Goal: Browse casually: Explore the website without a specific task or goal

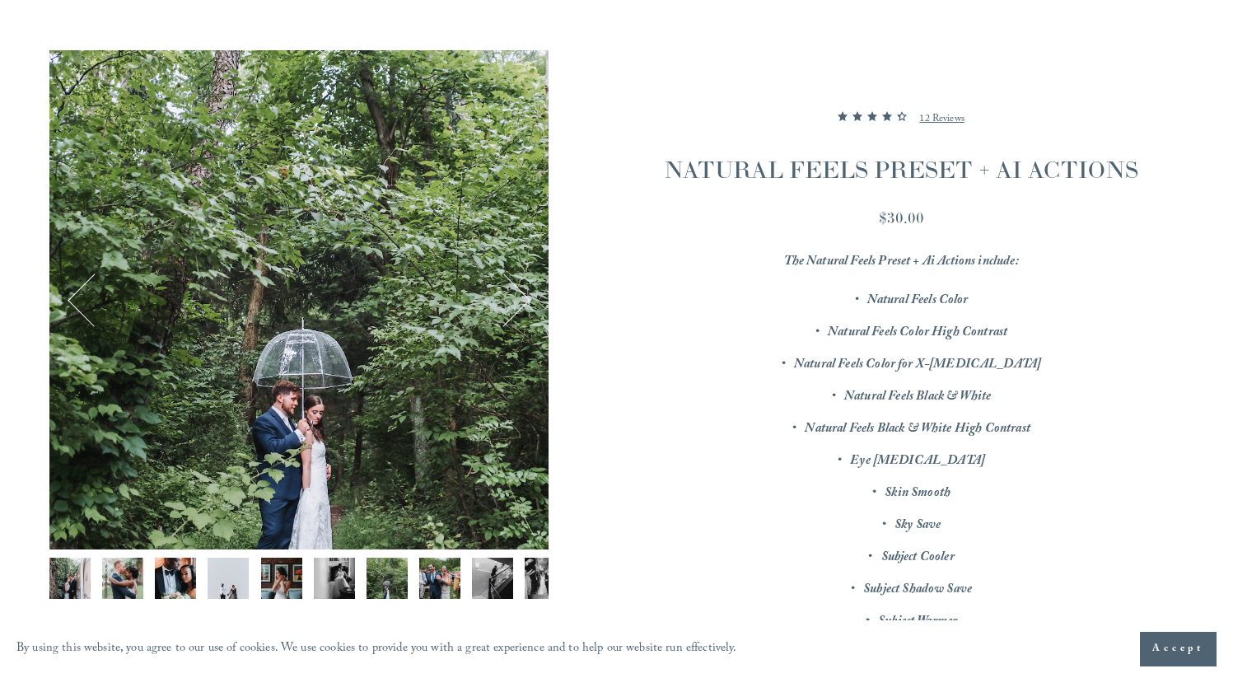
scroll to position [189, 0]
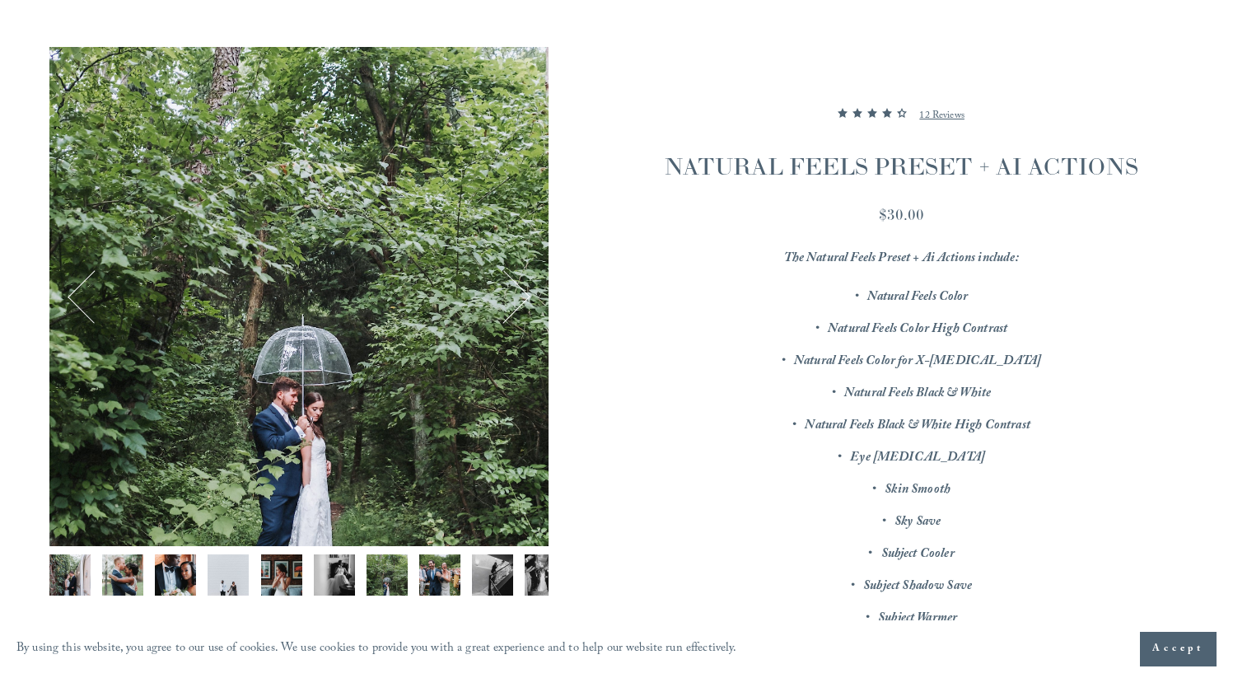
click at [528, 289] on button "Next" at bounding box center [504, 297] width 54 height 54
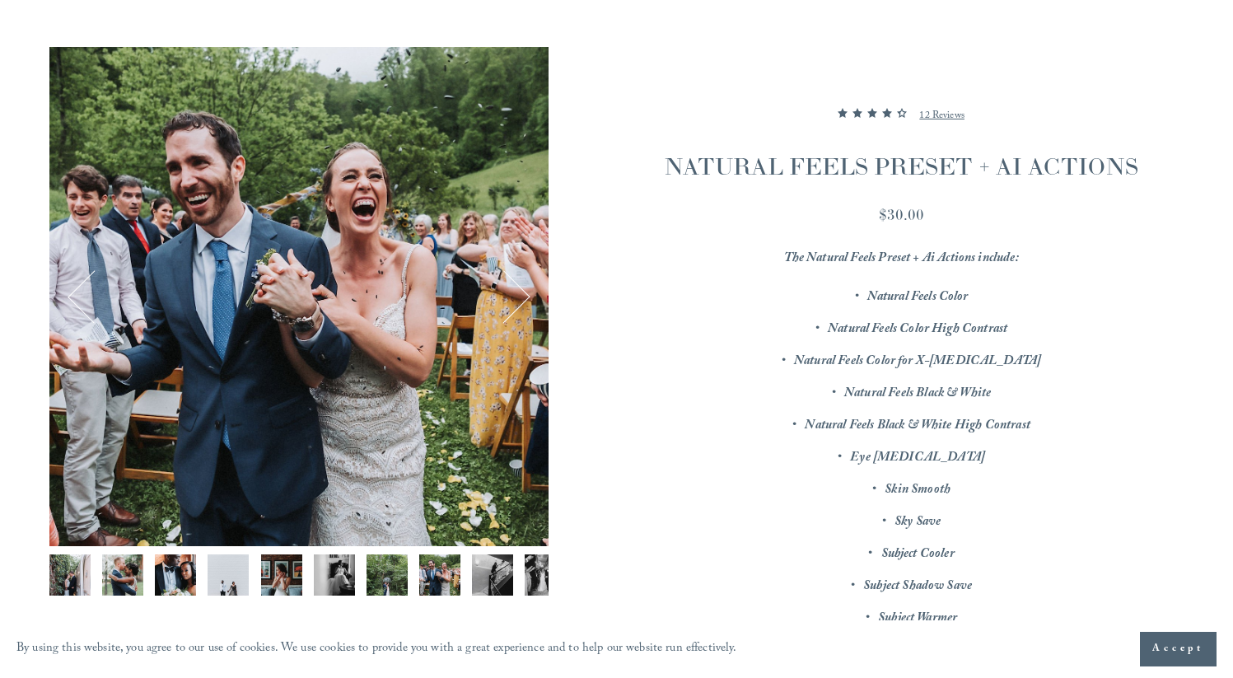
click at [528, 288] on button "Next" at bounding box center [504, 297] width 54 height 54
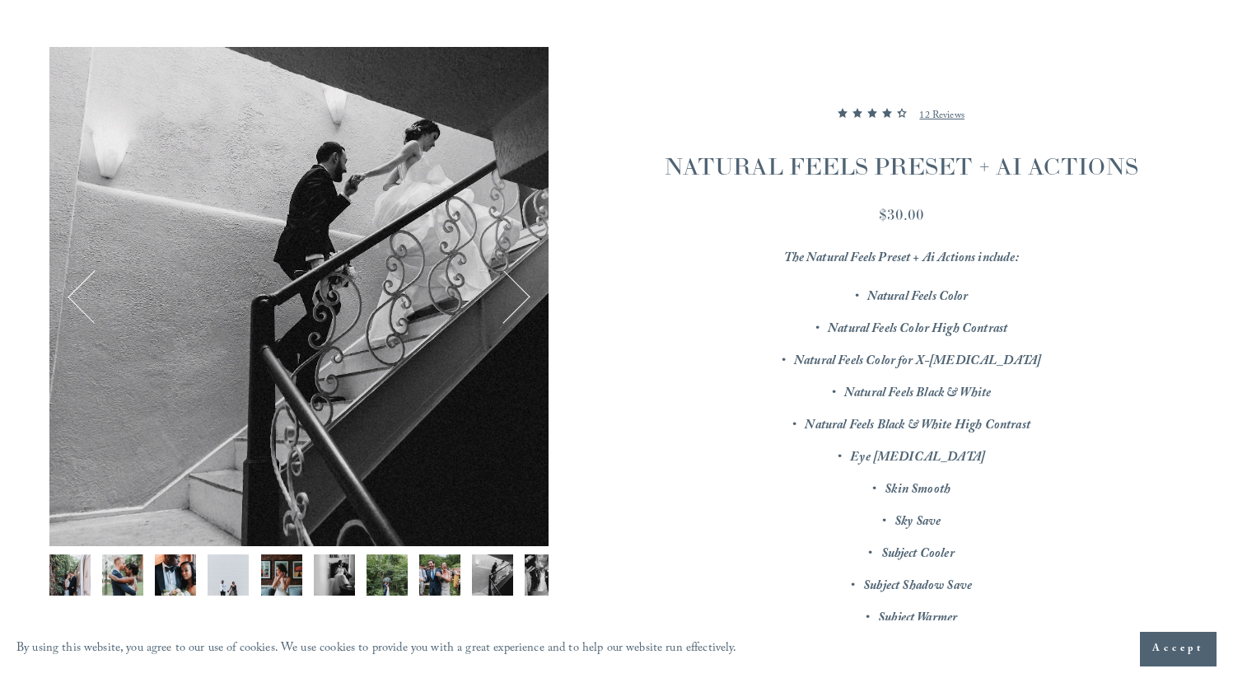
click at [528, 288] on button "Next" at bounding box center [504, 297] width 54 height 54
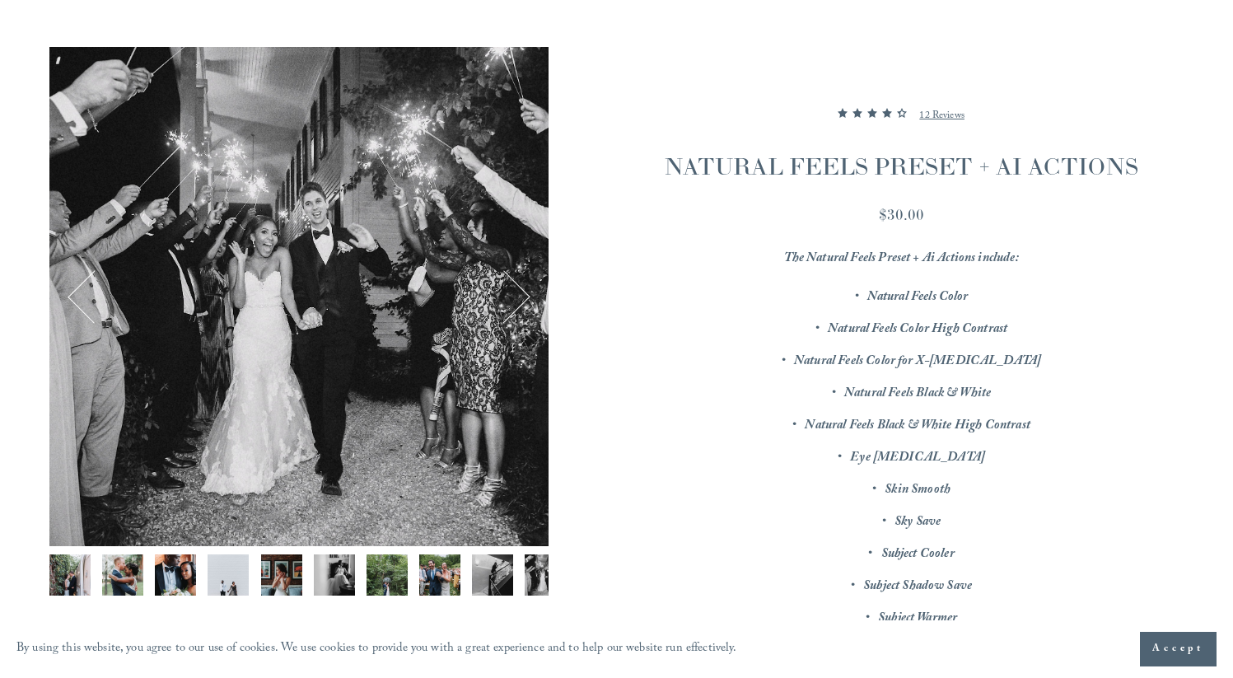
click at [528, 288] on button "Next" at bounding box center [504, 297] width 54 height 54
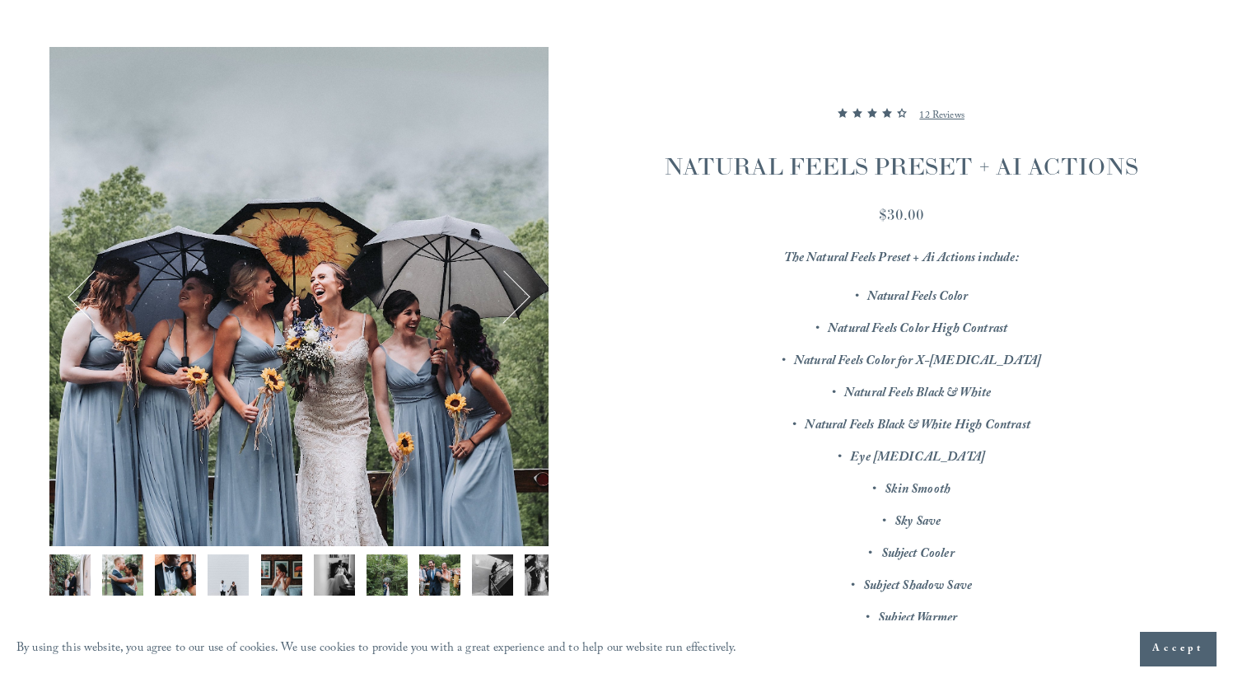
click at [528, 288] on button "Next" at bounding box center [504, 297] width 54 height 54
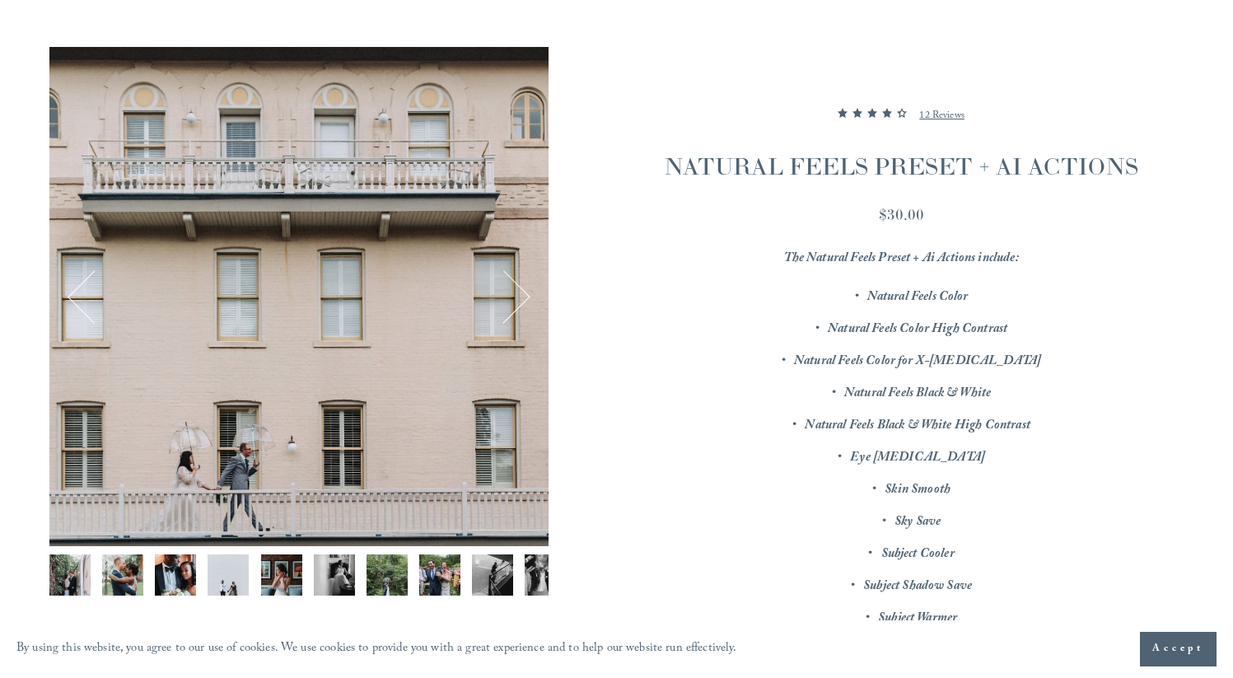
click at [528, 289] on button "Next" at bounding box center [504, 297] width 54 height 54
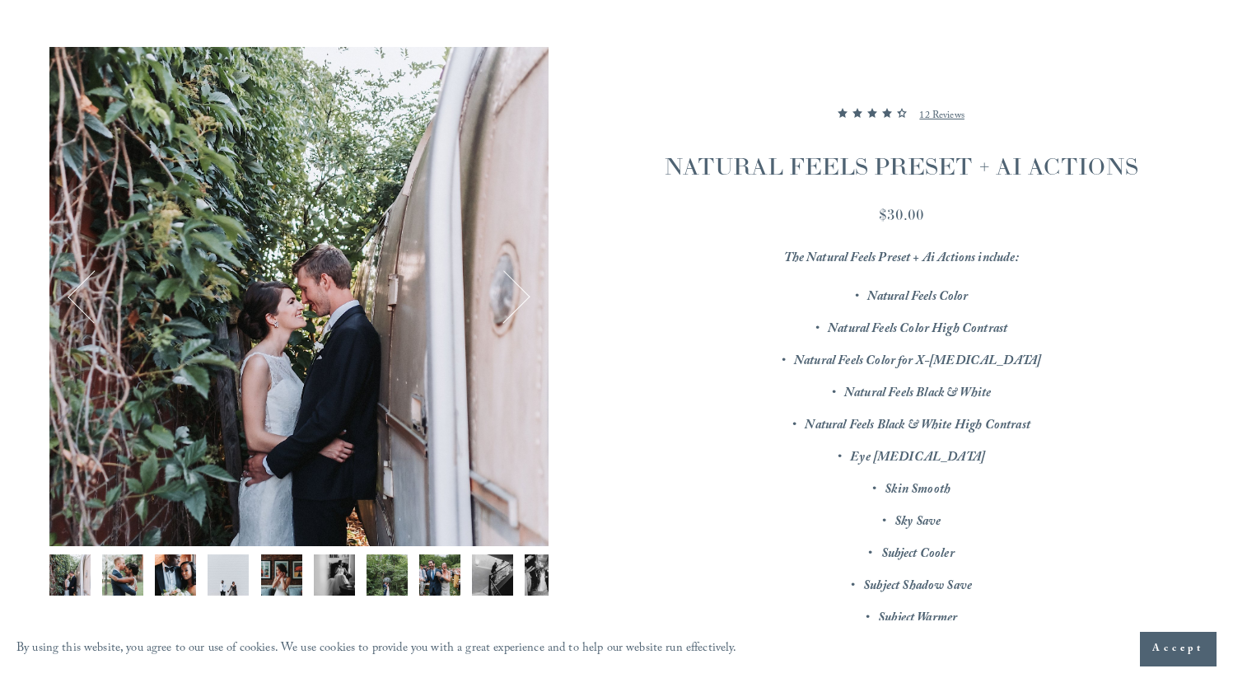
click at [528, 289] on button "Next" at bounding box center [504, 297] width 54 height 54
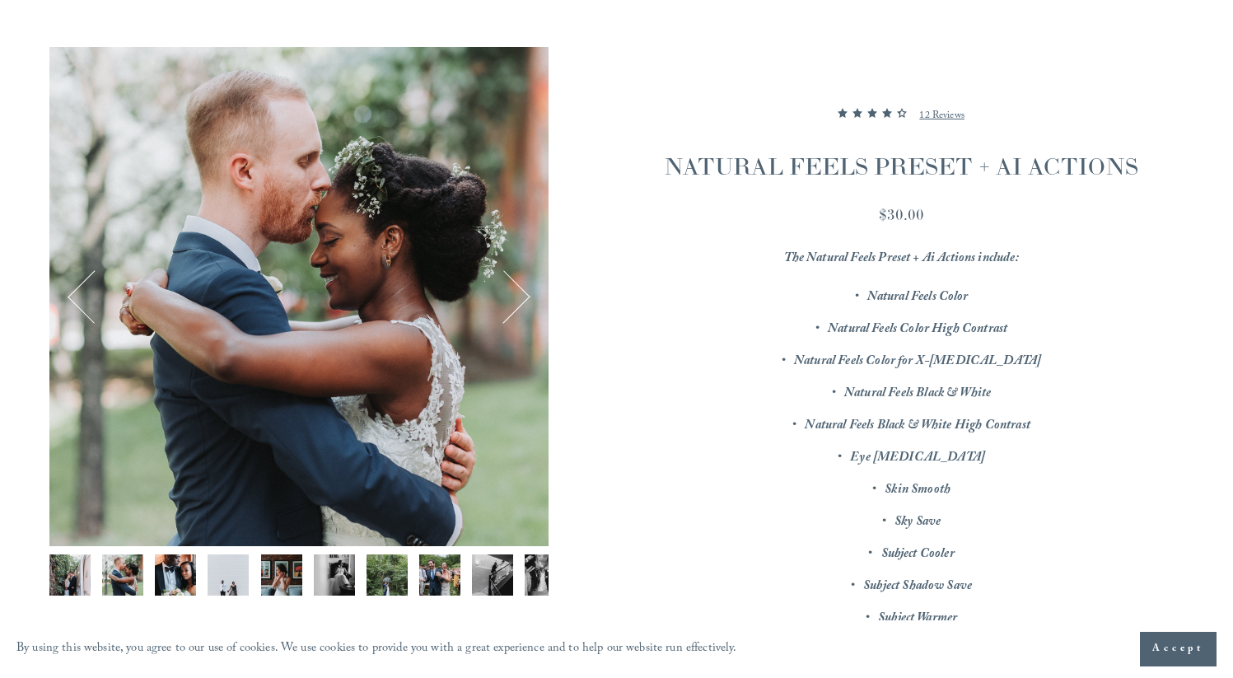
click at [529, 291] on button "Next" at bounding box center [504, 297] width 54 height 54
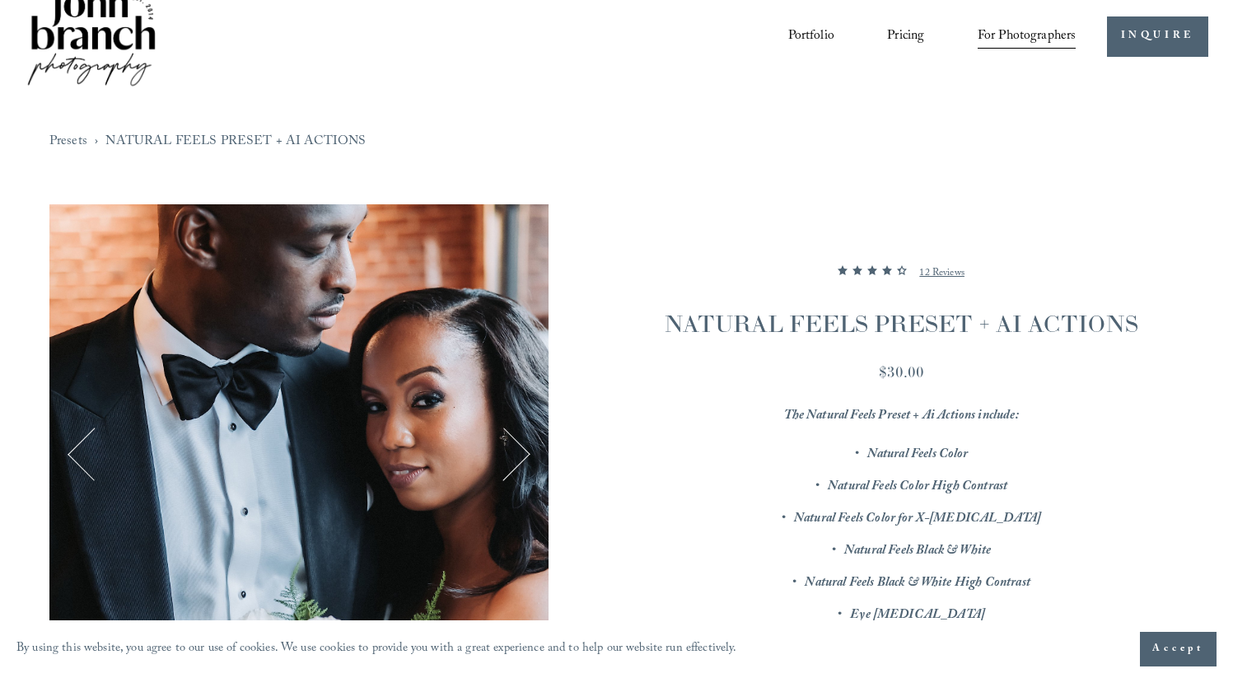
scroll to position [0, 0]
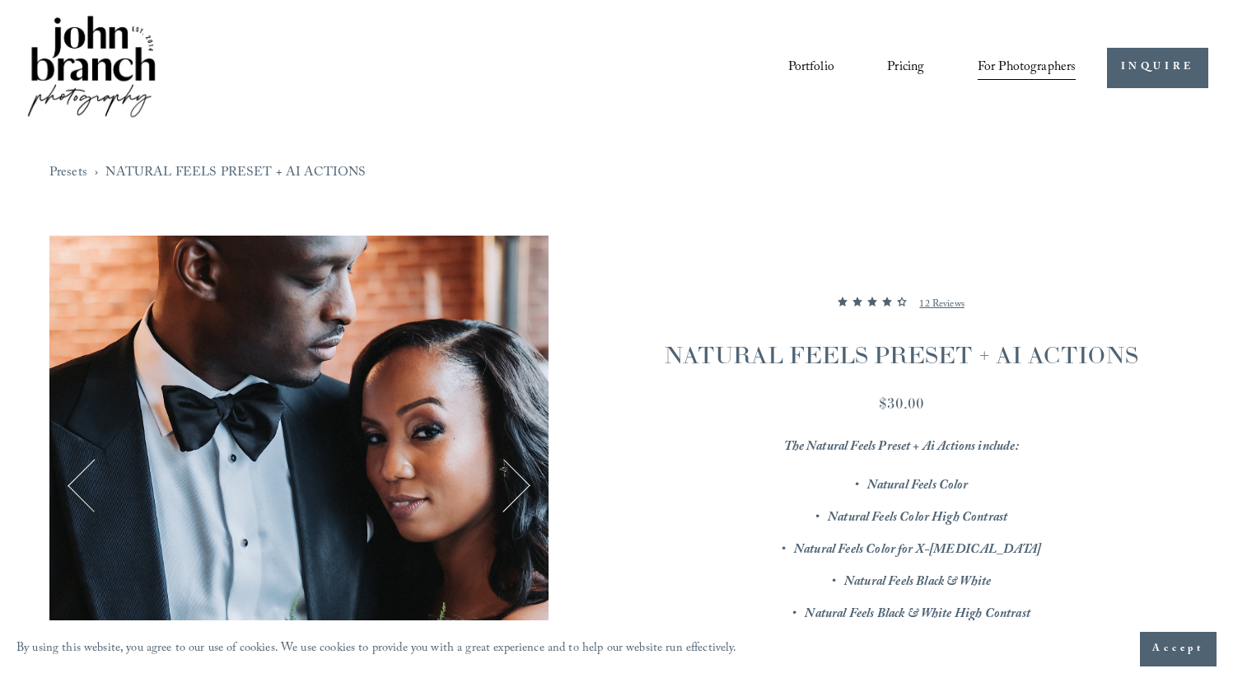
click at [103, 52] on img at bounding box center [91, 67] width 133 height 111
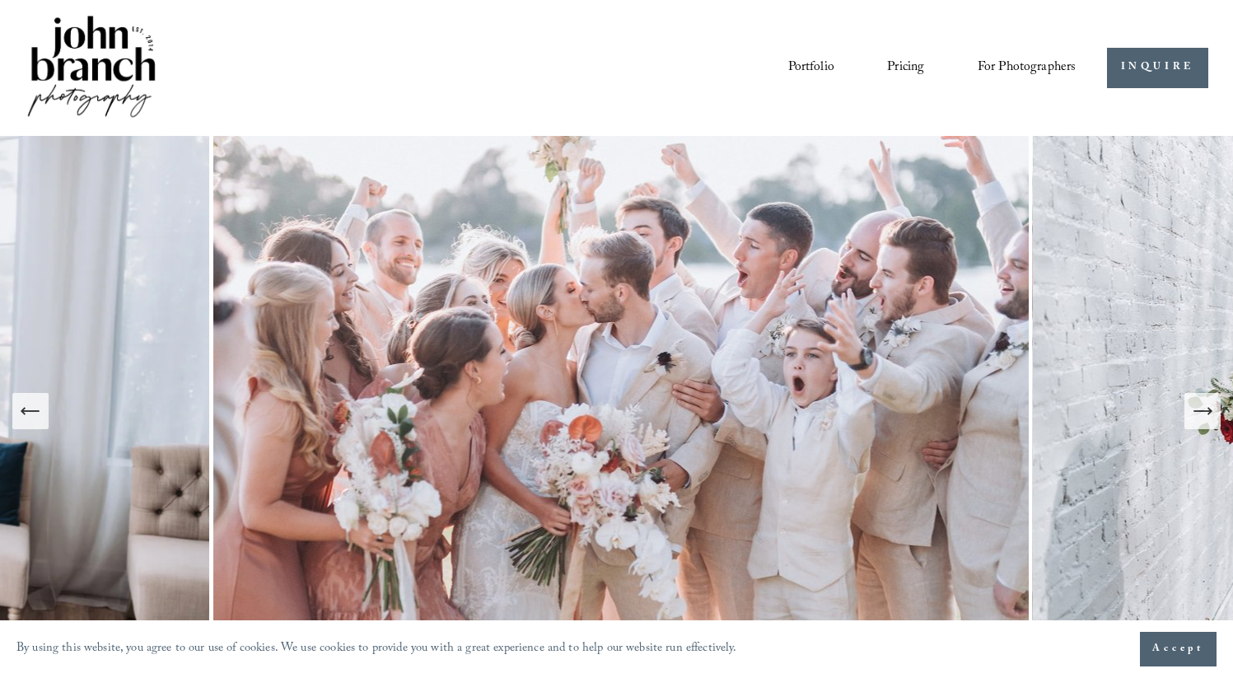
click at [1200, 415] on icon "Next Slide" at bounding box center [1202, 410] width 23 height 23
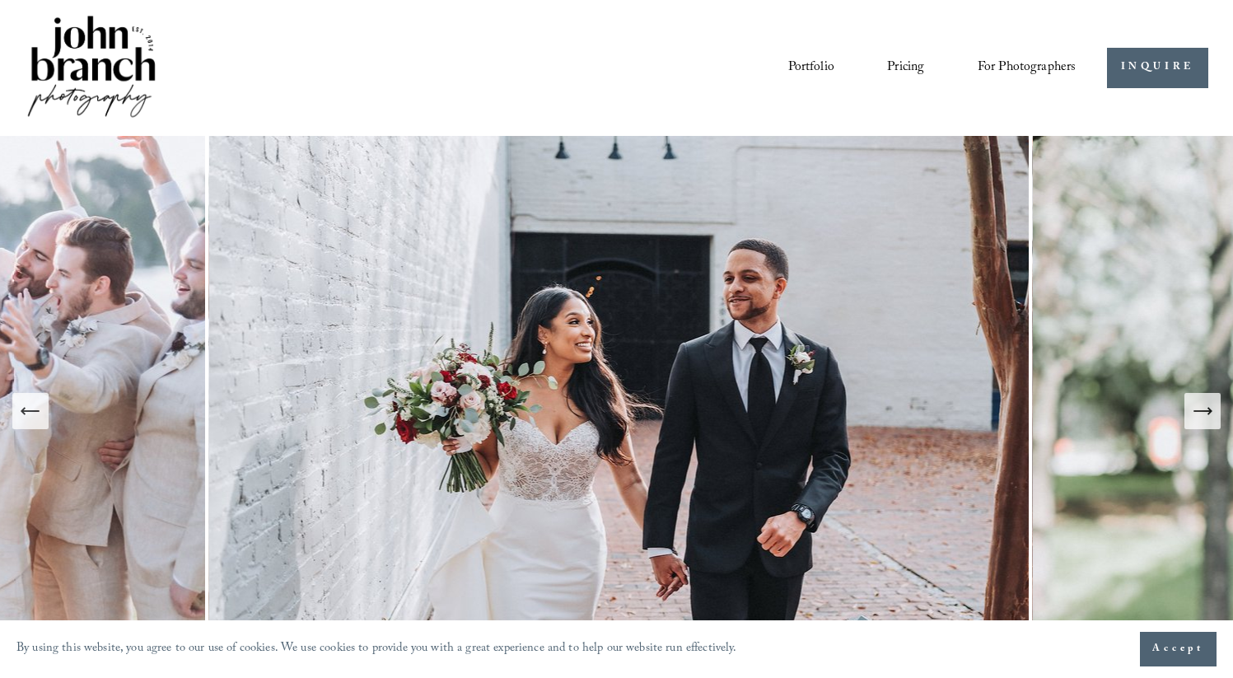
click at [1196, 414] on icon "Next Slide" at bounding box center [1202, 410] width 23 height 23
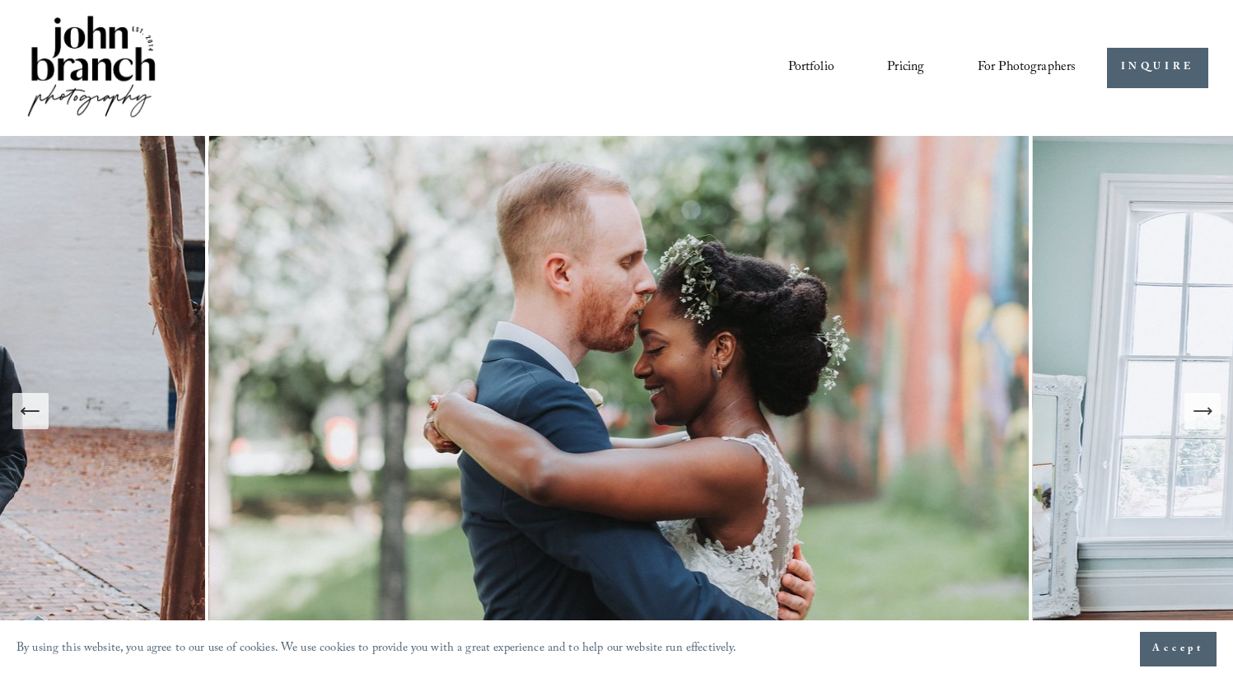
click at [1195, 414] on icon "Next Slide" at bounding box center [1202, 410] width 23 height 23
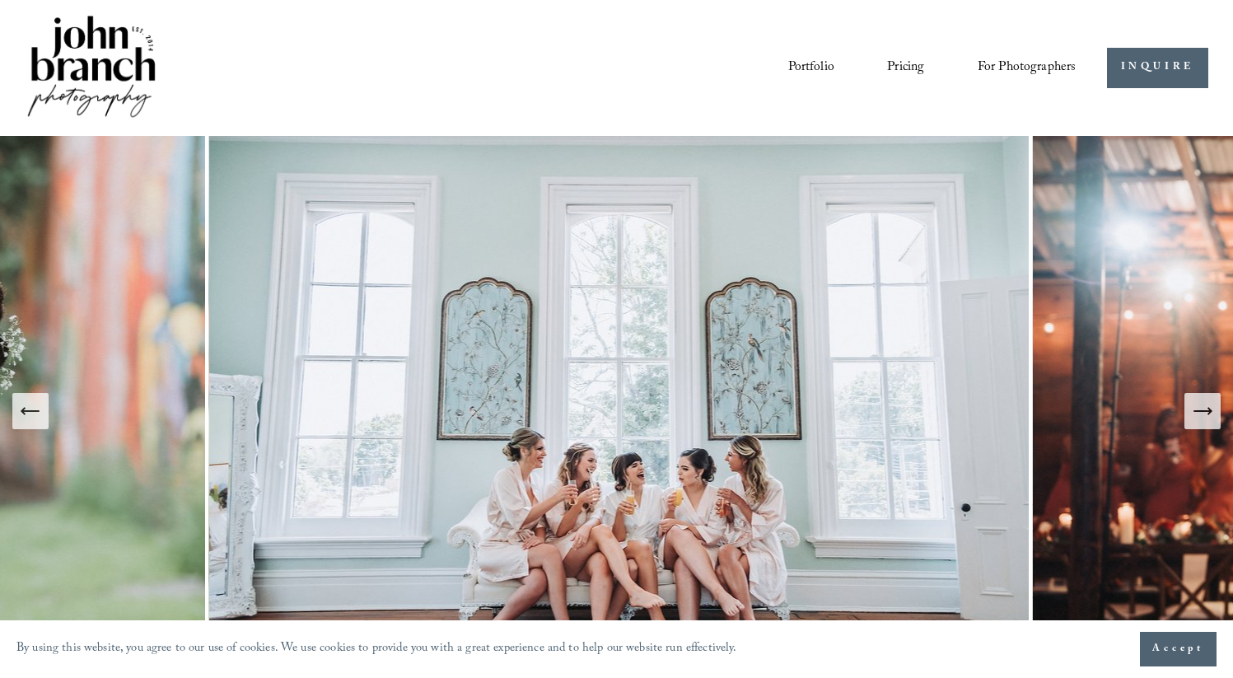
click at [1195, 414] on icon "Next Slide" at bounding box center [1202, 410] width 23 height 23
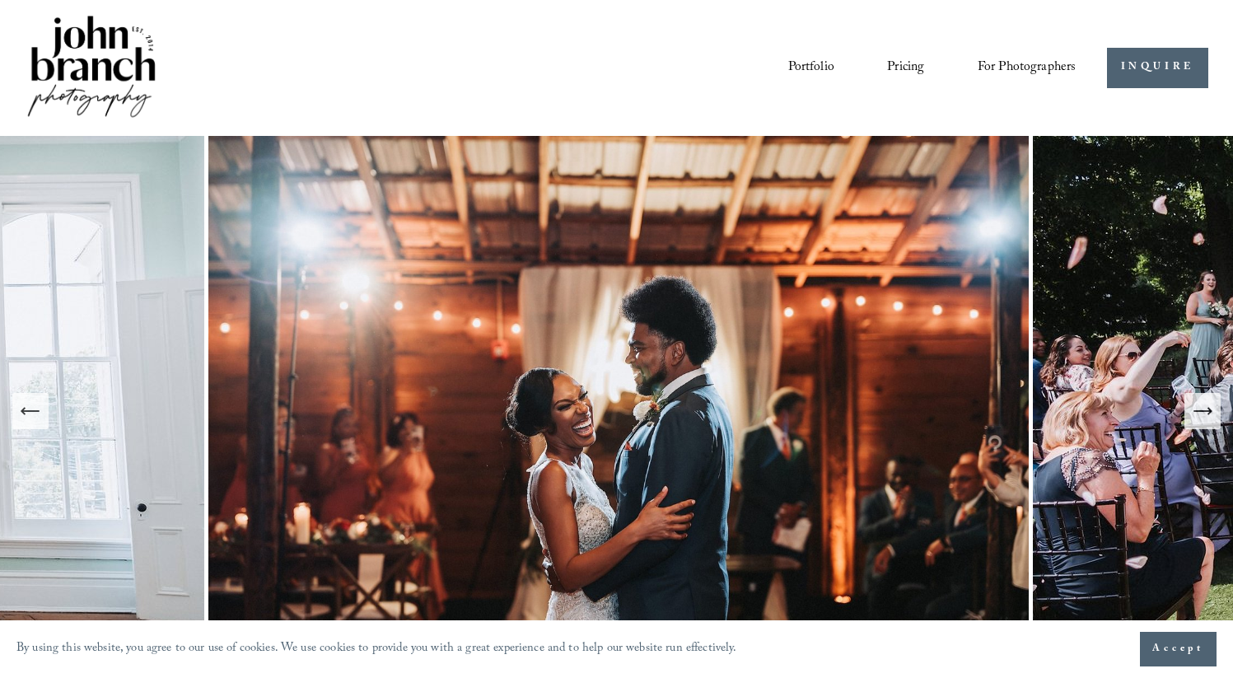
click at [1195, 414] on icon "Next Slide" at bounding box center [1202, 410] width 23 height 23
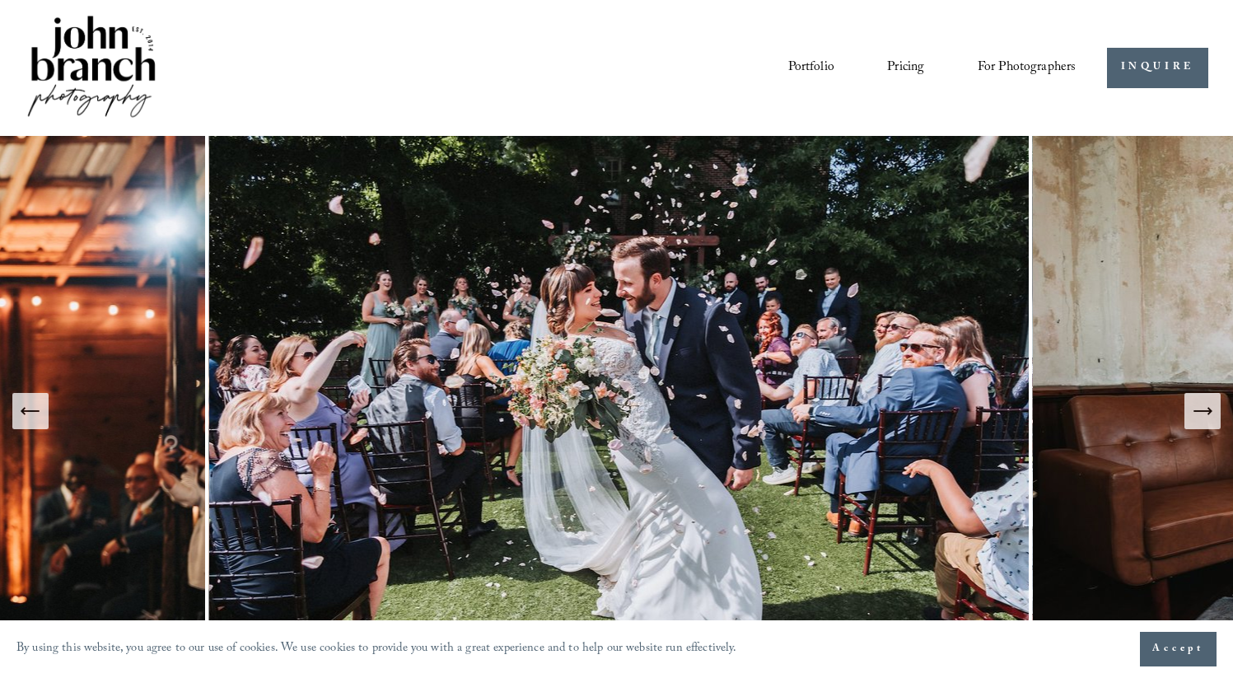
click at [1195, 414] on icon "Next Slide" at bounding box center [1202, 410] width 23 height 23
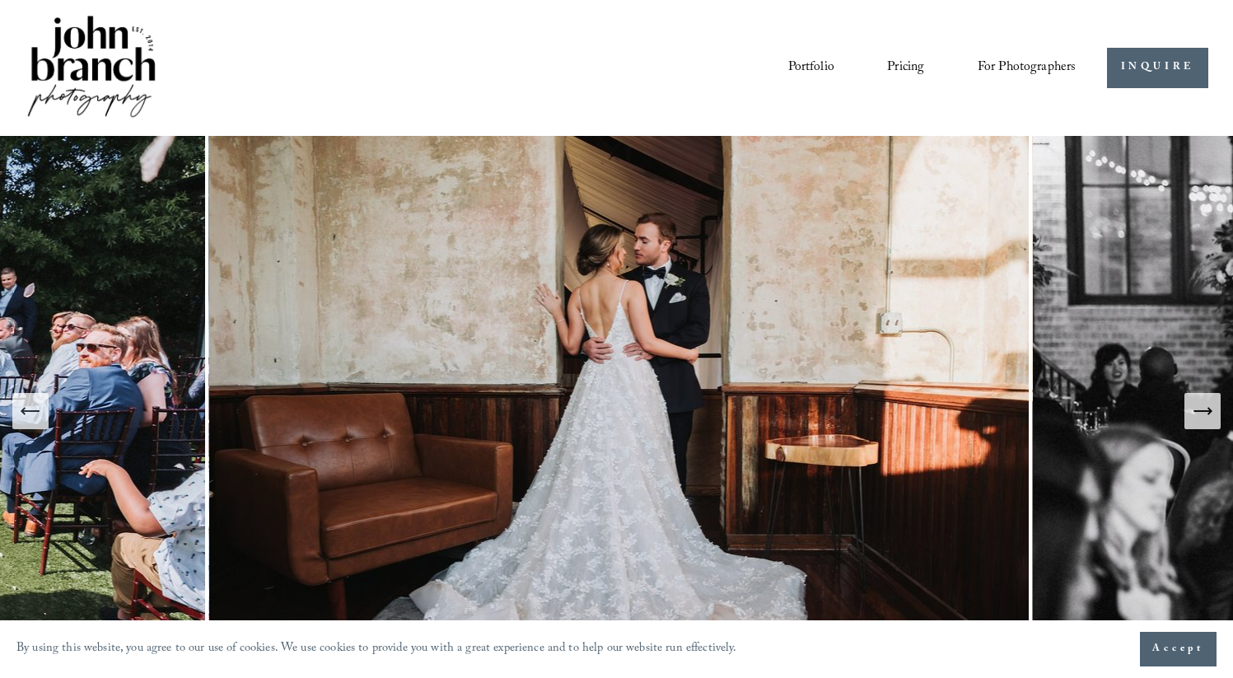
click at [1194, 413] on icon "Next Slide" at bounding box center [1202, 410] width 23 height 23
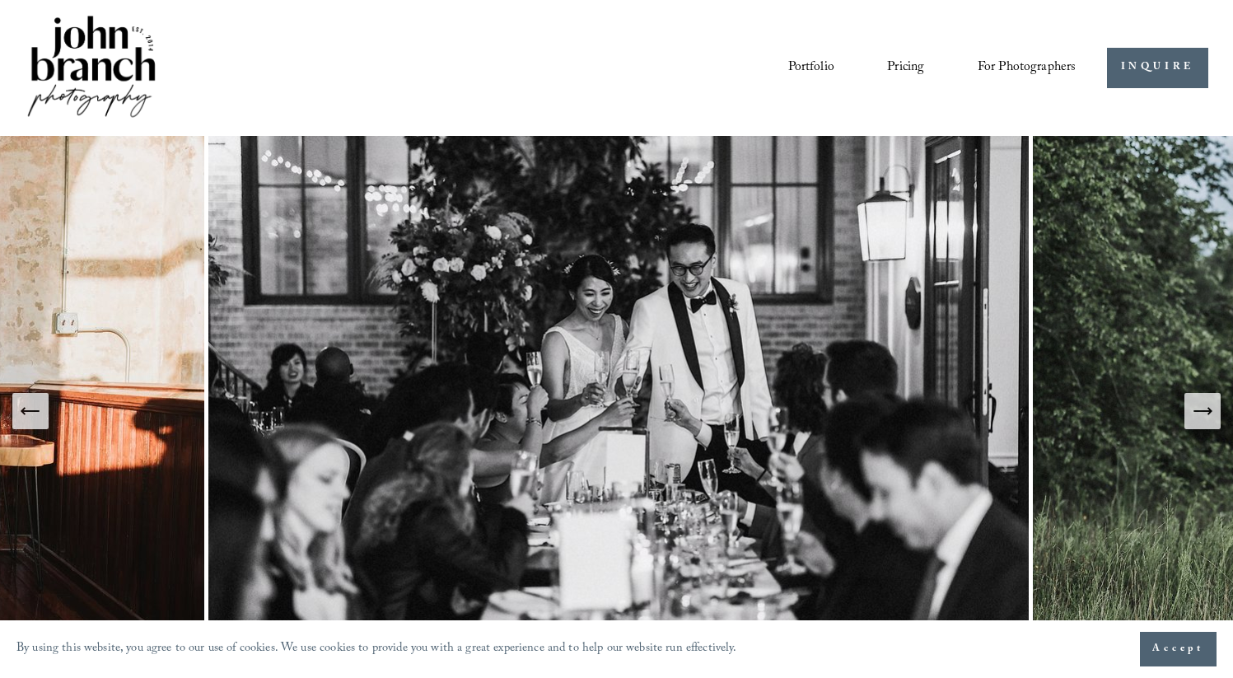
click at [1193, 414] on icon "Next Slide" at bounding box center [1202, 410] width 23 height 23
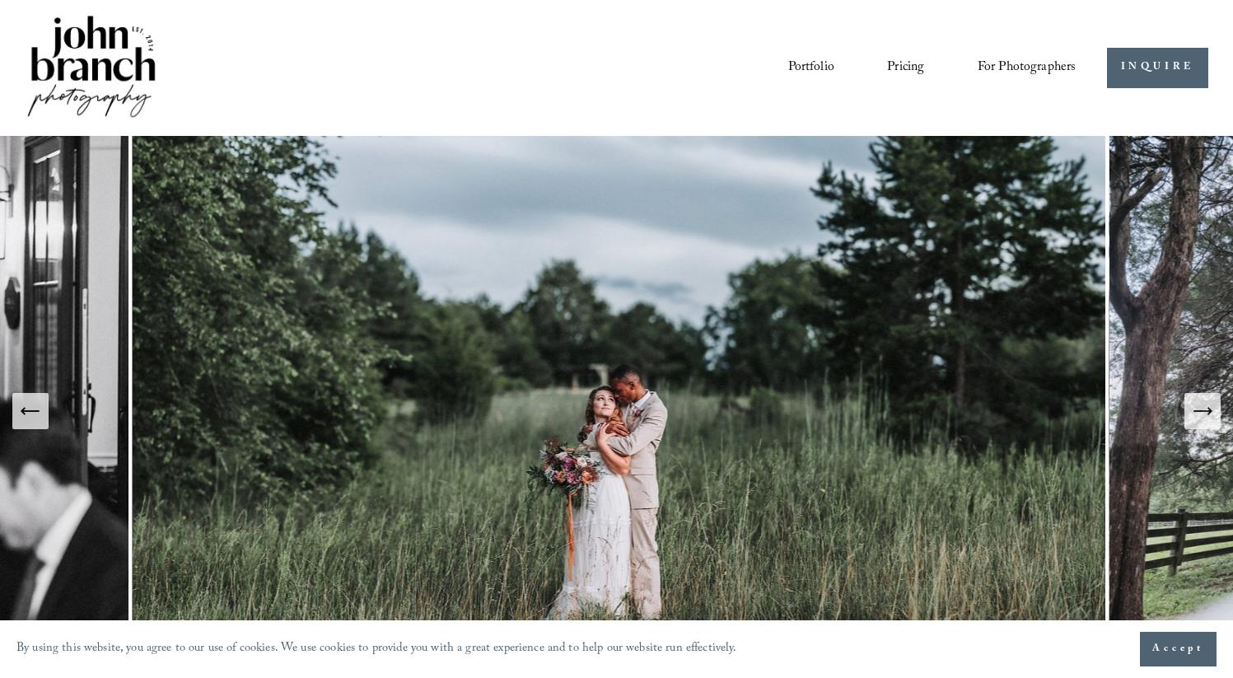
click at [42, 417] on button "Previous Slide" at bounding box center [30, 411] width 36 height 36
